Goal: Task Accomplishment & Management: Use online tool/utility

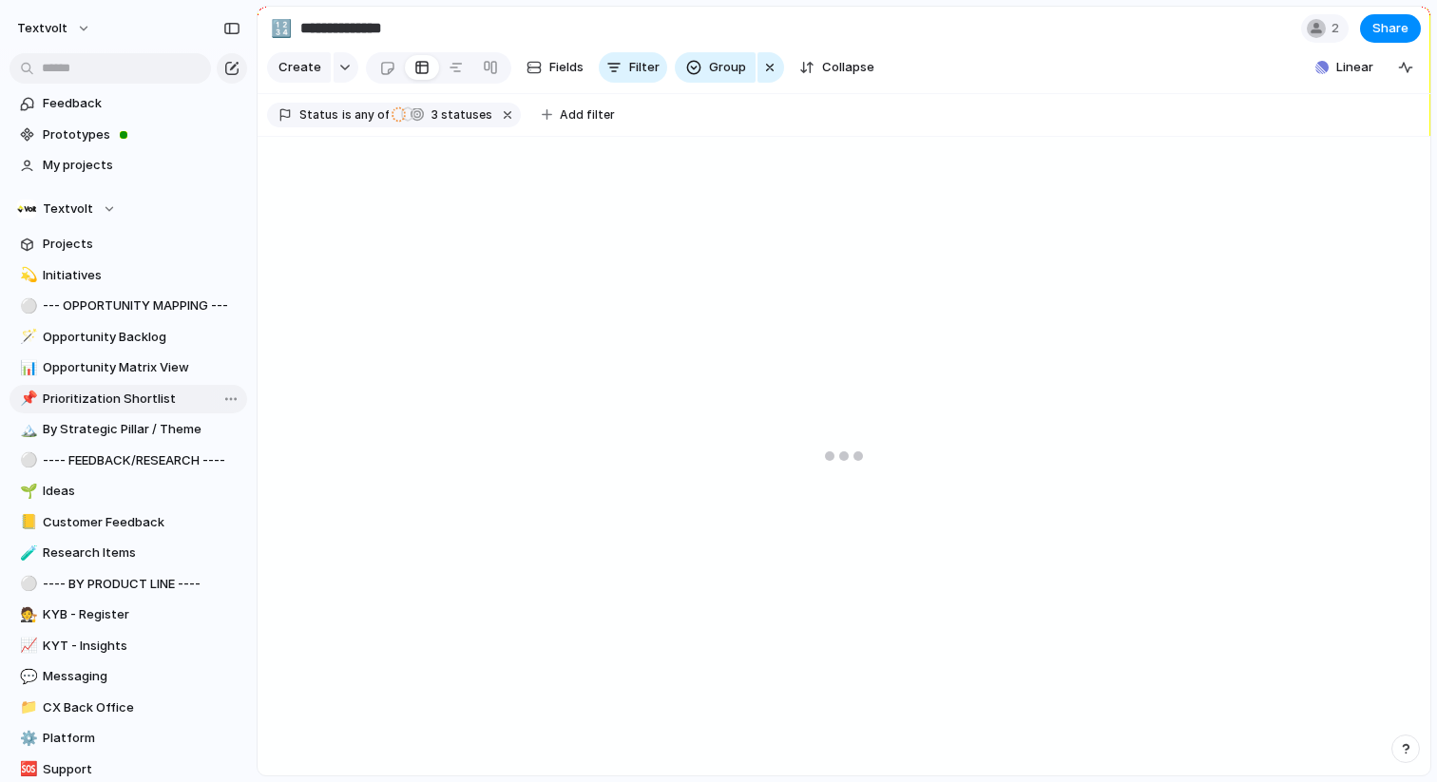
scroll to position [619, 0]
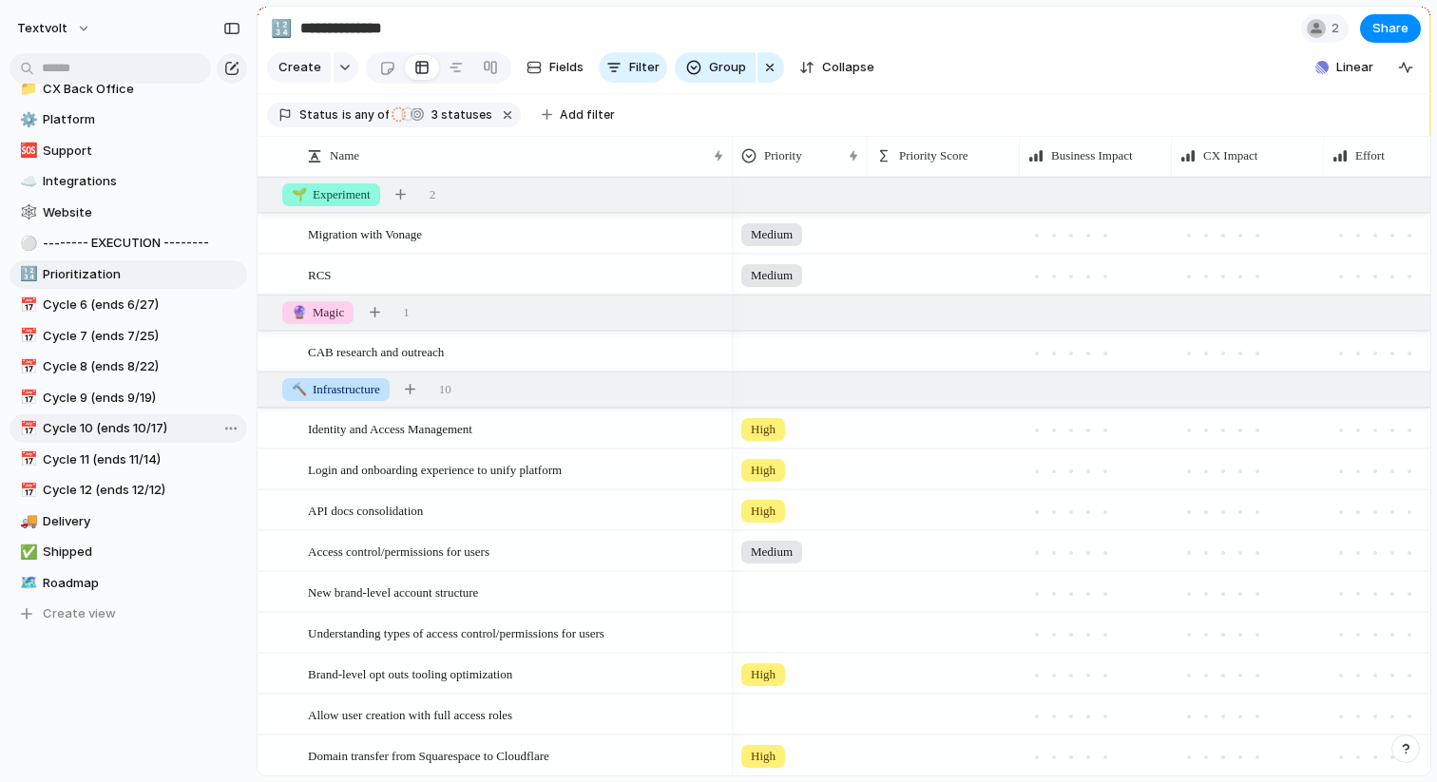
click at [92, 433] on span "Cycle 10 (ends 10/17)" at bounding box center [142, 428] width 198 height 19
type input "**********"
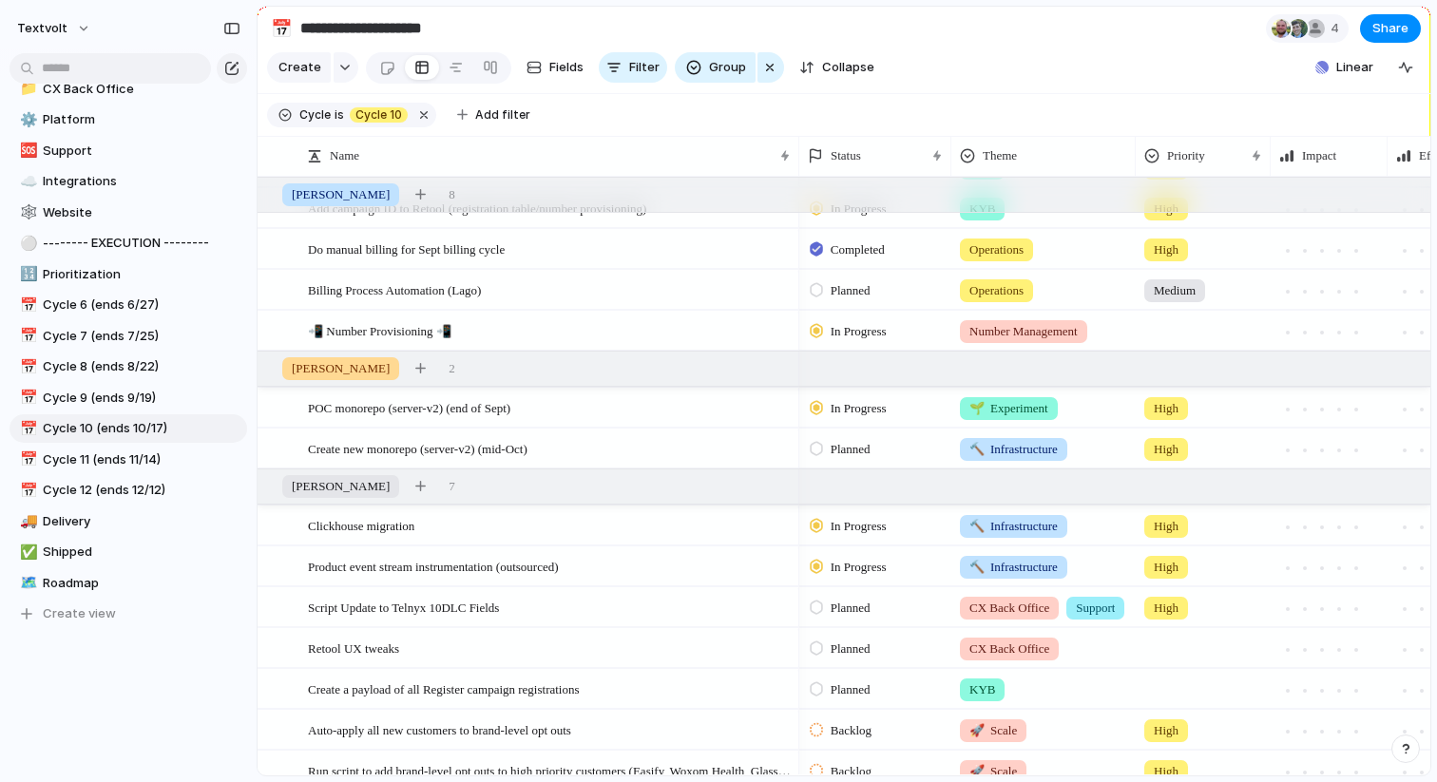
scroll to position [298, 0]
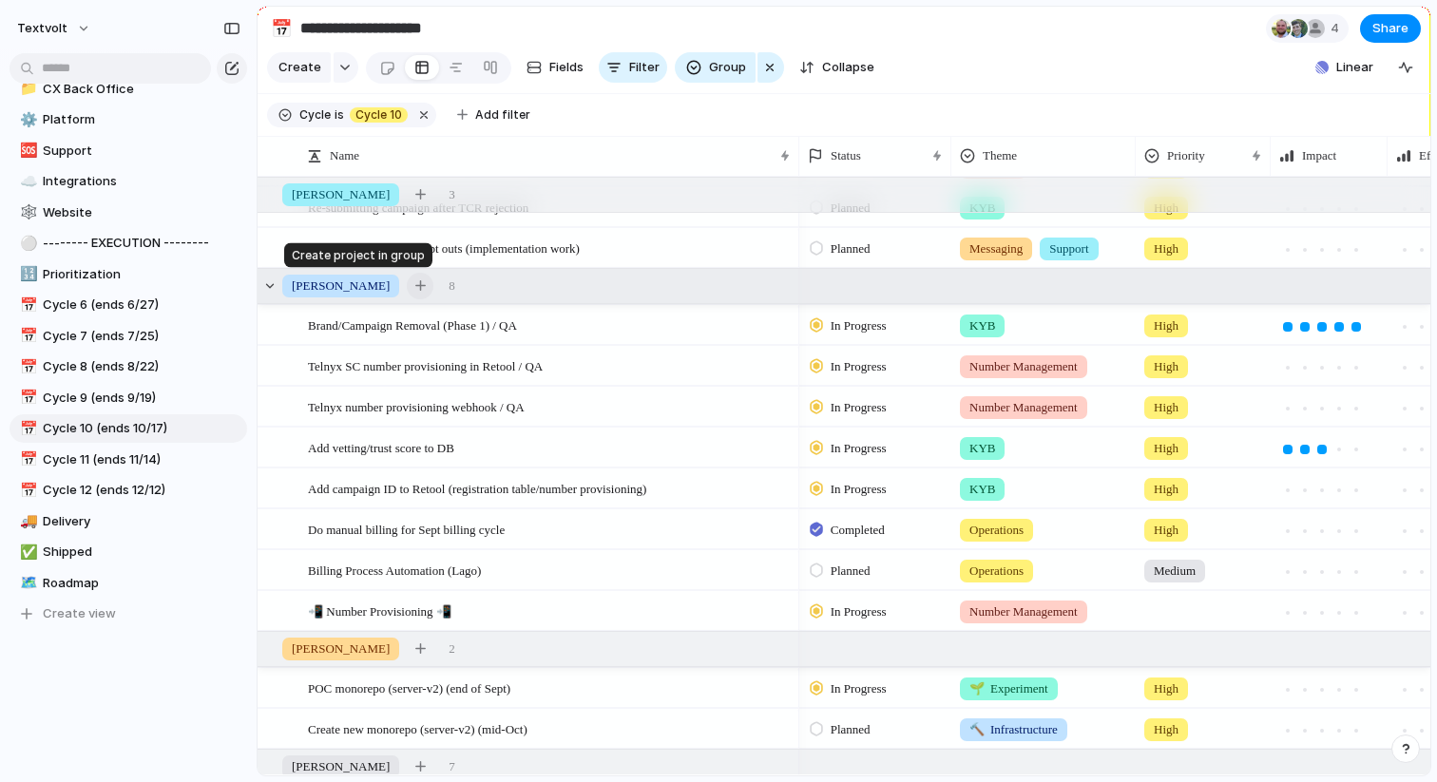
click at [415, 287] on div "button" at bounding box center [420, 285] width 10 height 10
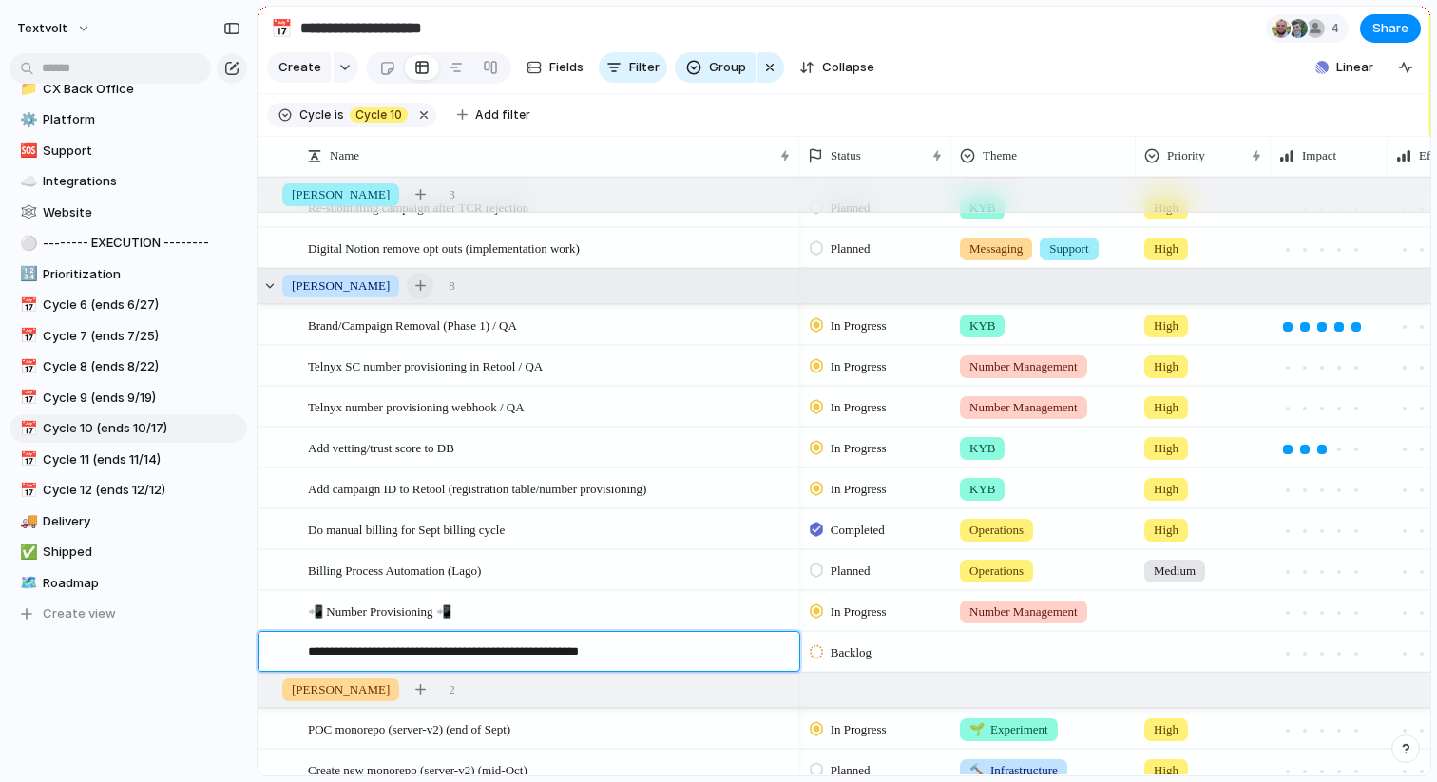
type textarea "**********"
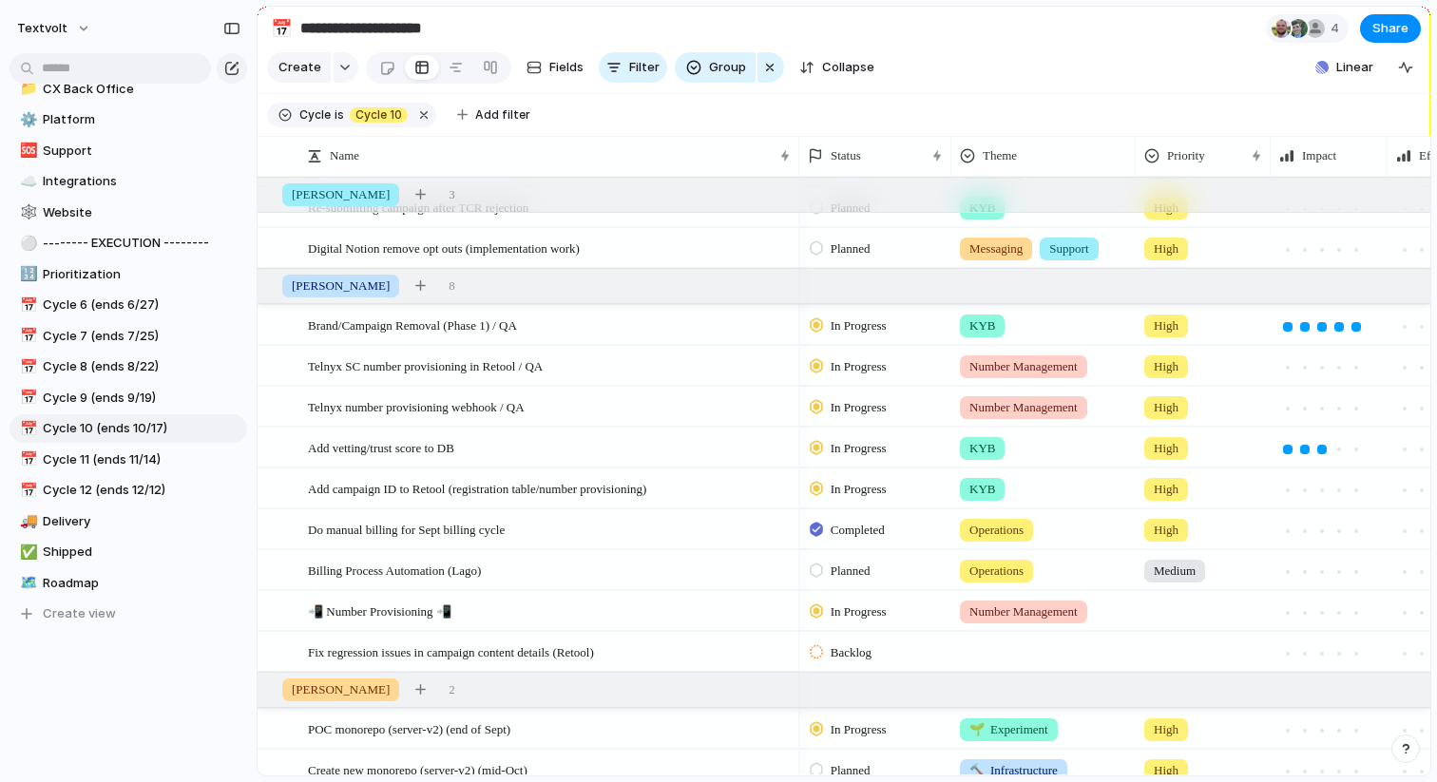
click at [1010, 655] on div at bounding box center [1043, 648] width 182 height 31
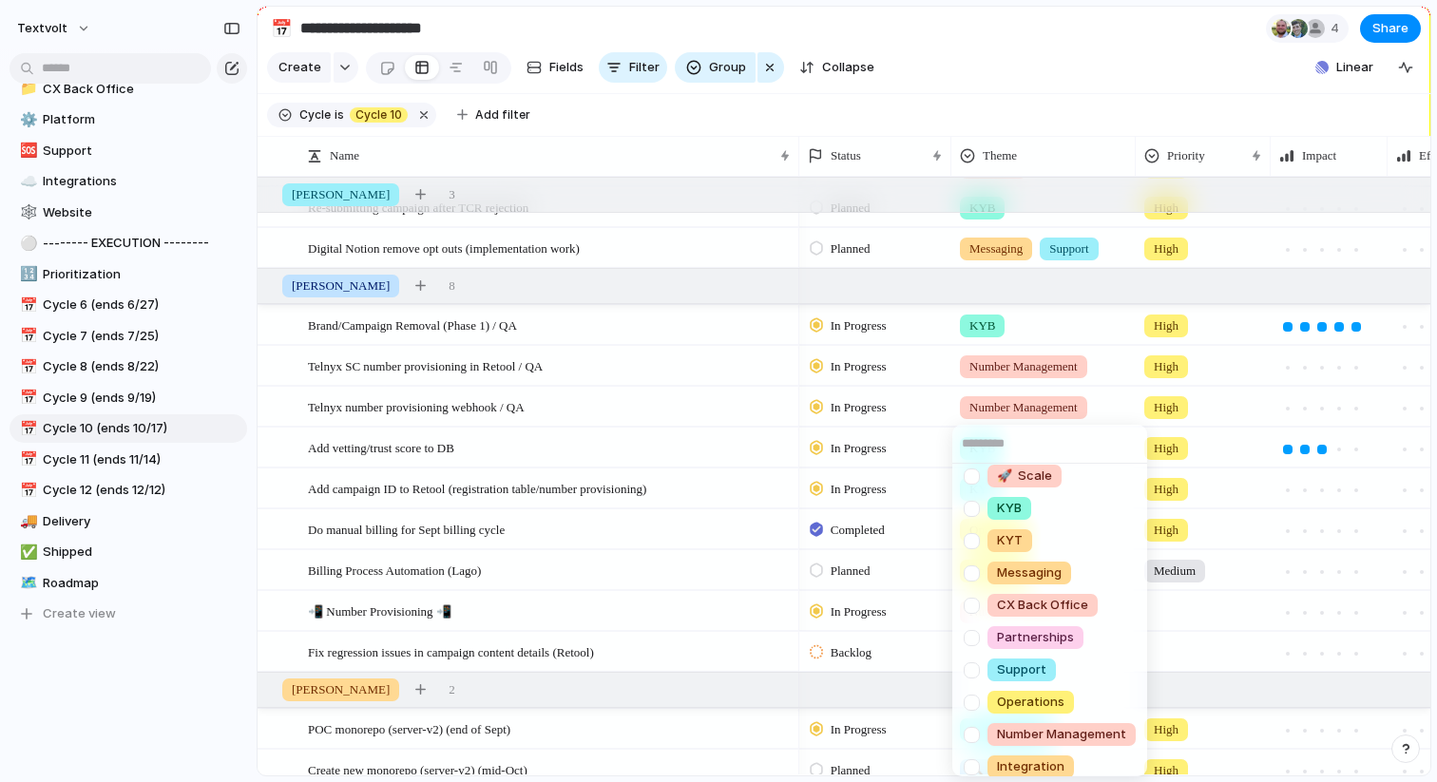
scroll to position [149, 0]
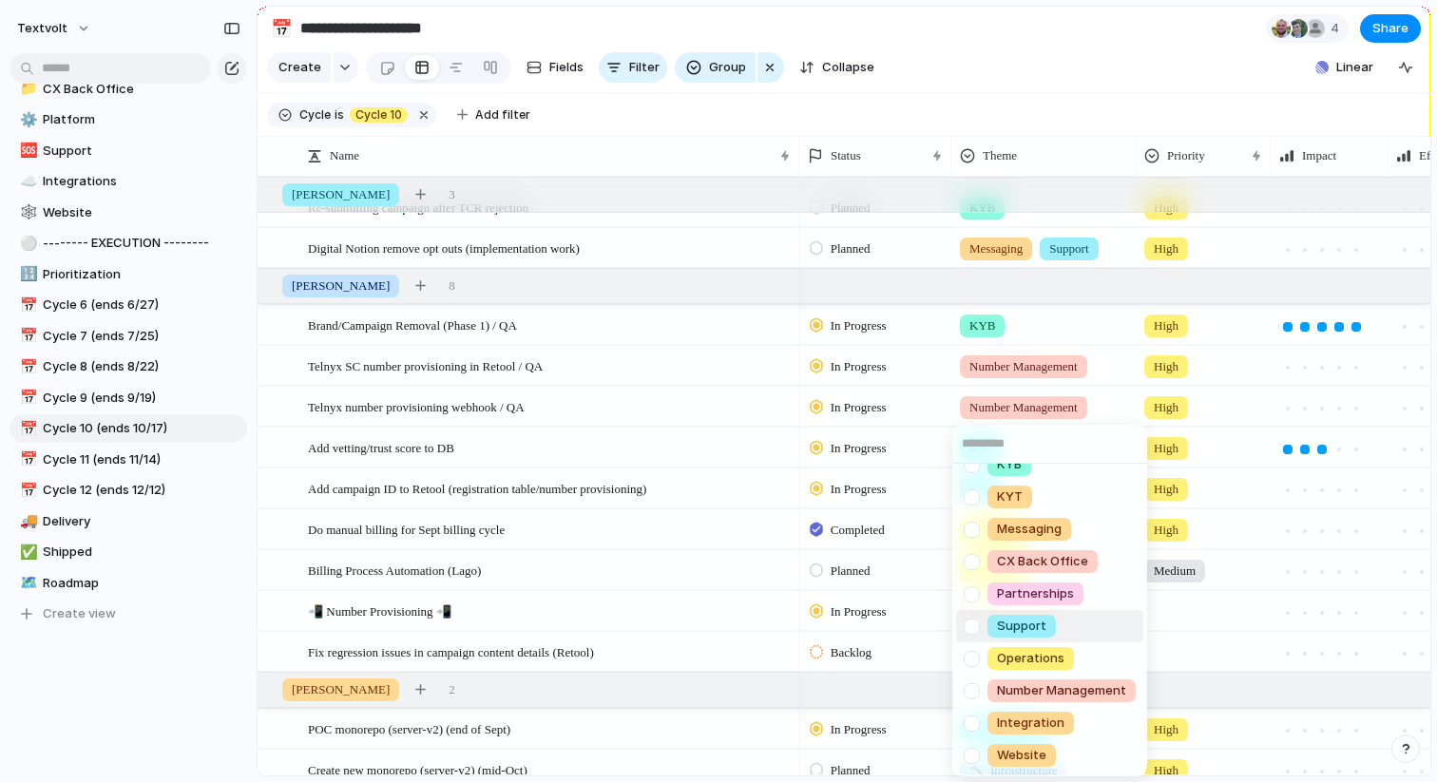
click at [1008, 625] on span "Support" at bounding box center [1021, 626] width 49 height 19
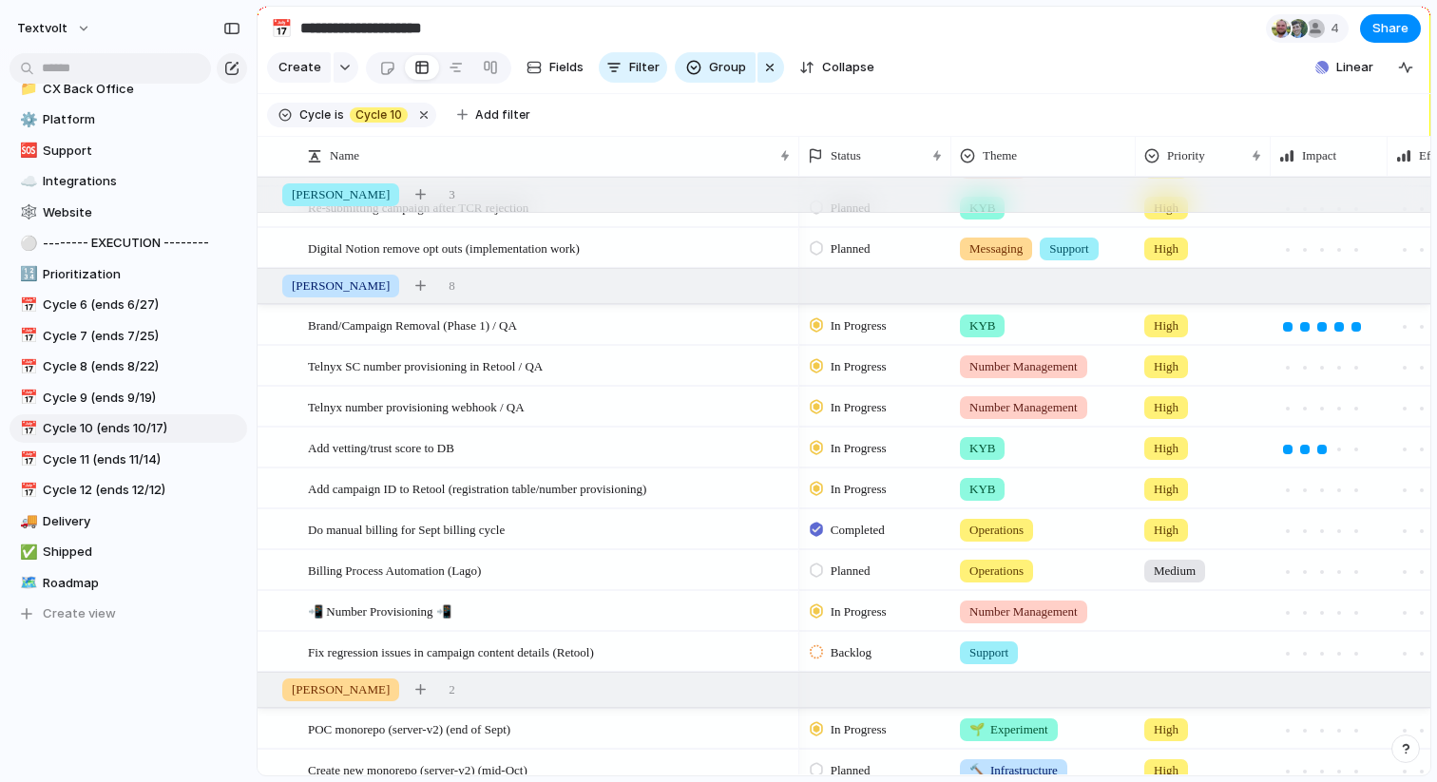
click at [1173, 652] on div at bounding box center [1202, 648] width 133 height 31
click at [1175, 683] on span "High" at bounding box center [1170, 690] width 27 height 19
click at [870, 652] on span "Backlog" at bounding box center [850, 652] width 41 height 19
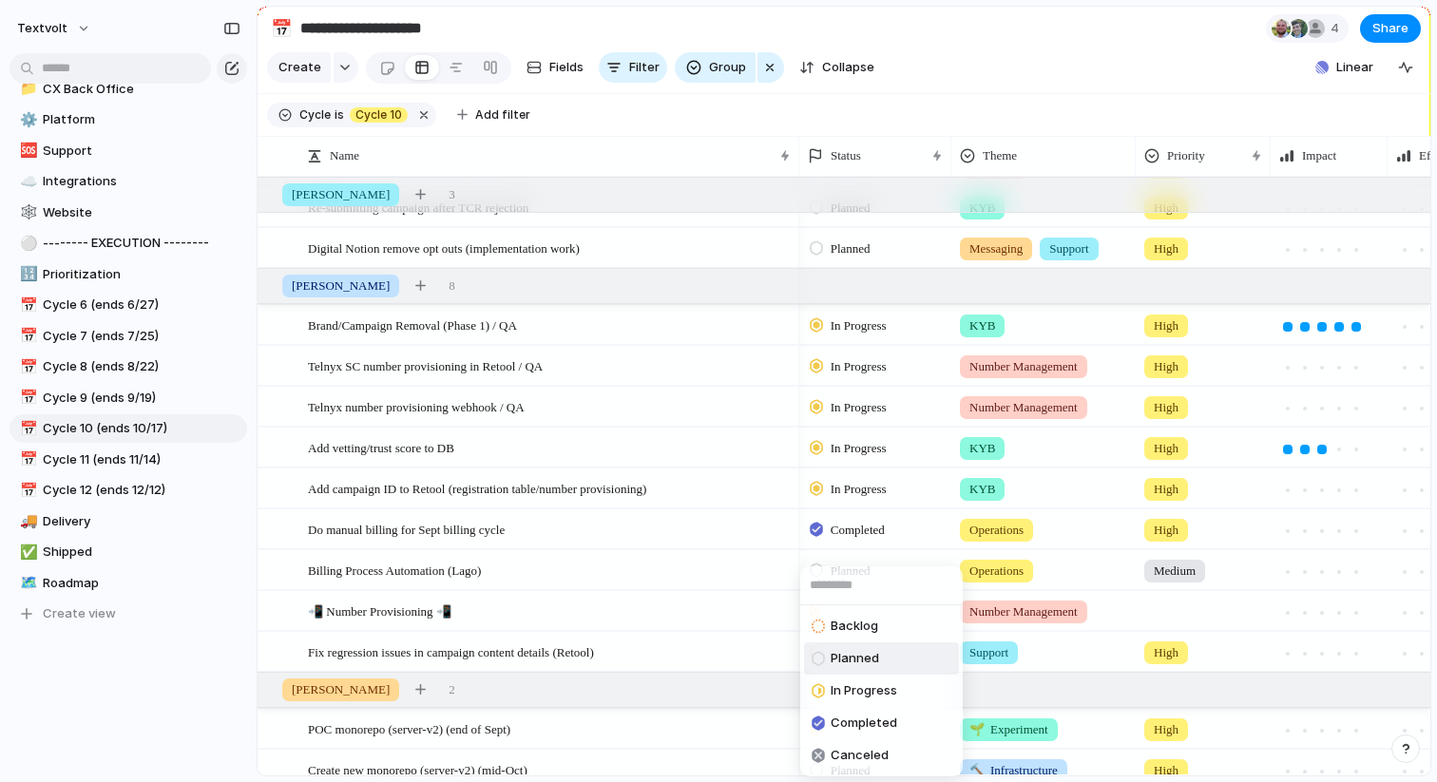
click at [866, 658] on span "Planned" at bounding box center [854, 658] width 48 height 19
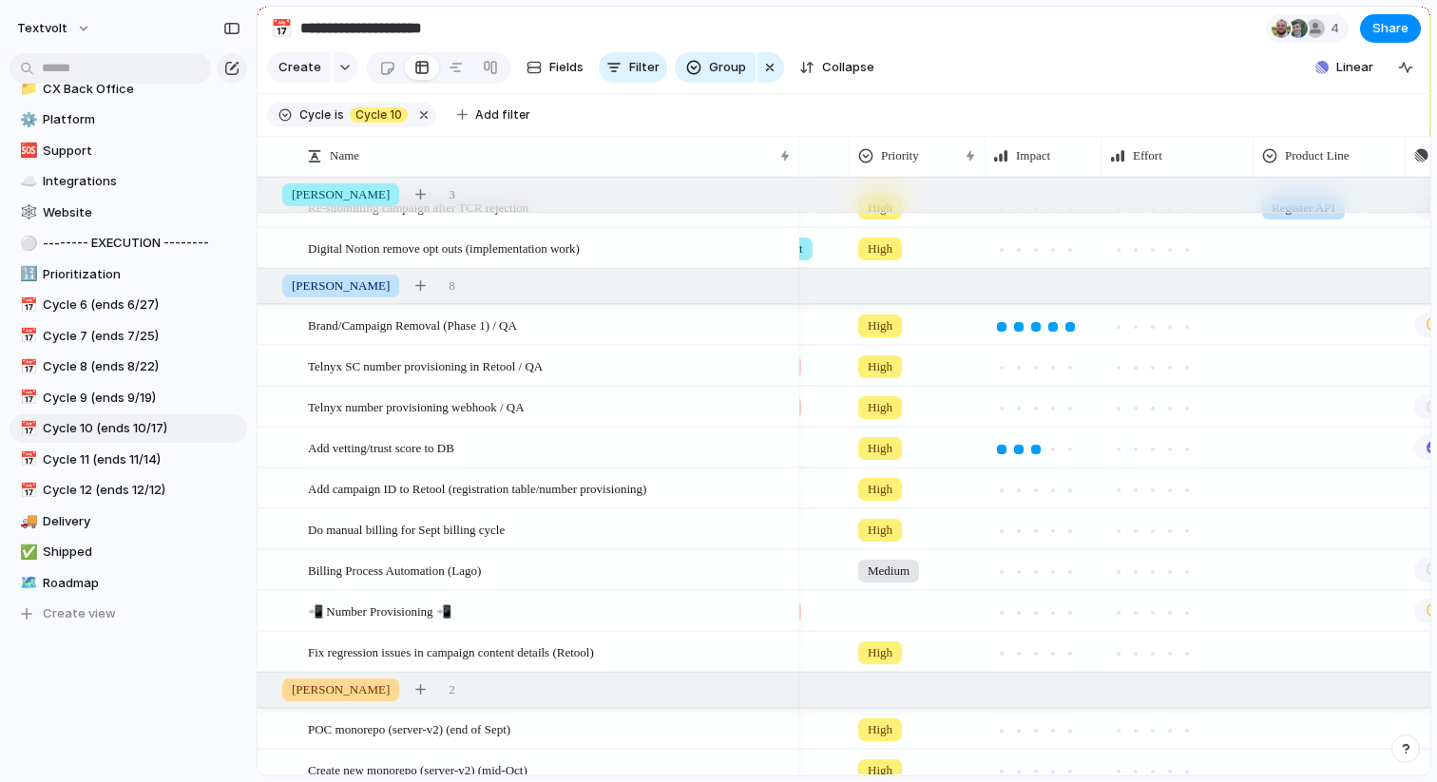
scroll to position [0, 315]
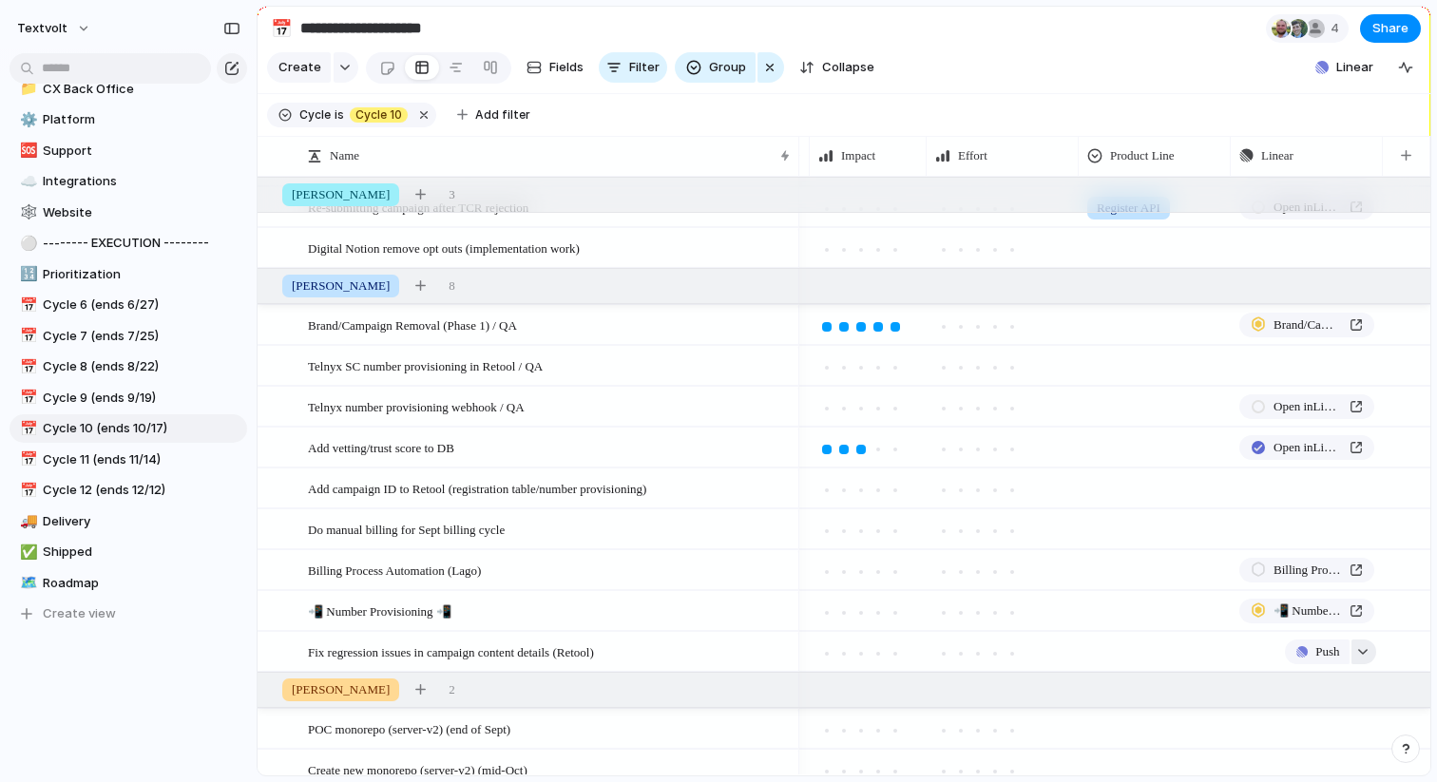
click at [1360, 648] on div "button" at bounding box center [1362, 652] width 13 height 8
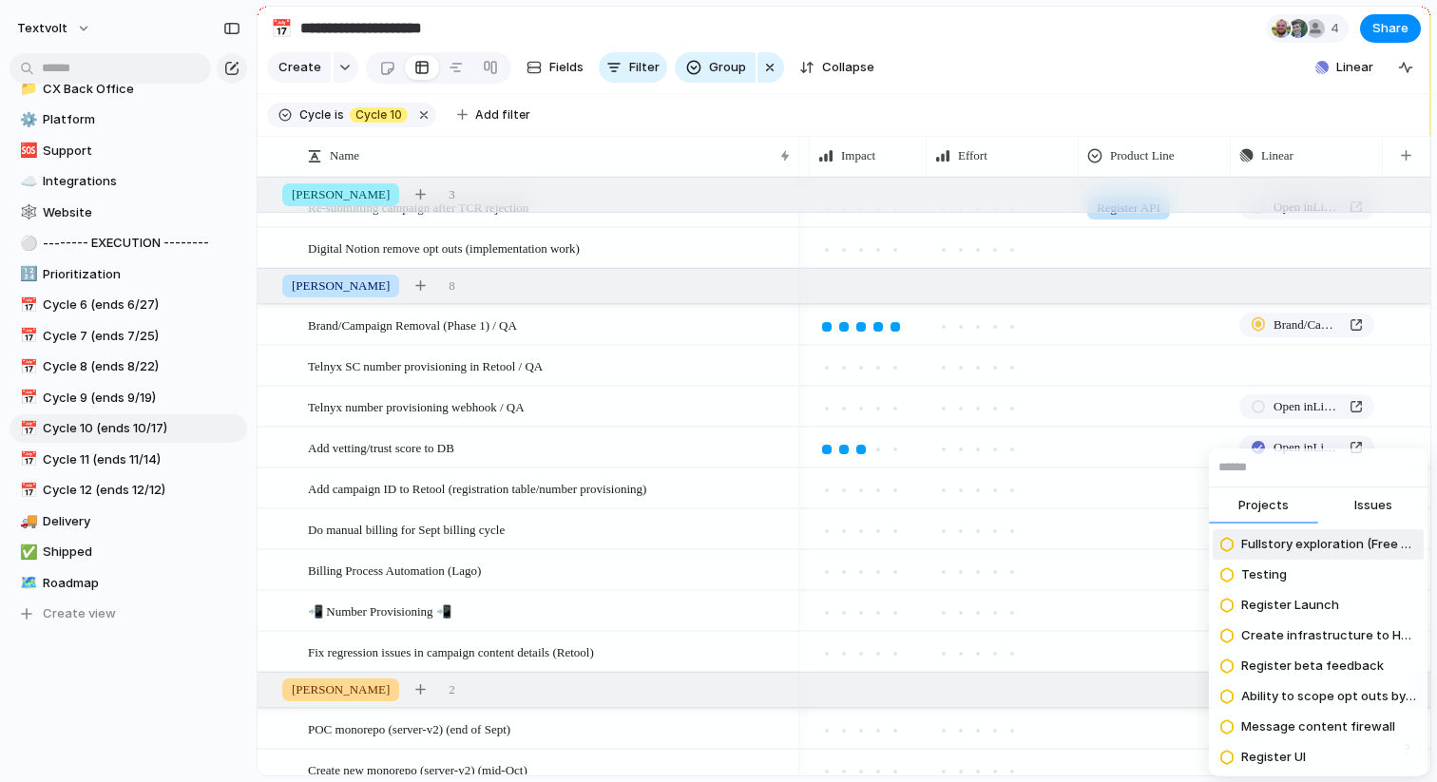
click at [1375, 512] on span "Issues" at bounding box center [1373, 505] width 38 height 19
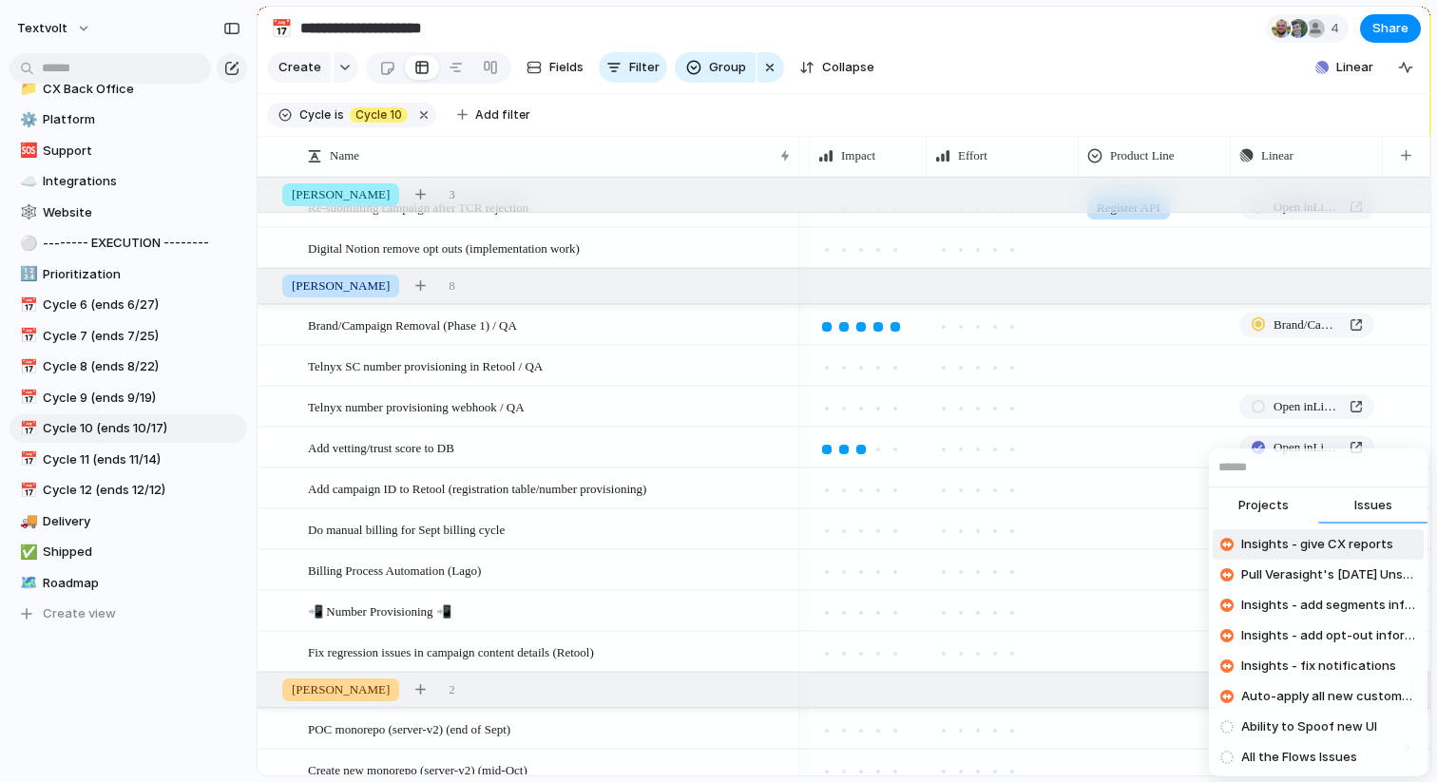
click at [1359, 468] on input "text" at bounding box center [1318, 467] width 219 height 38
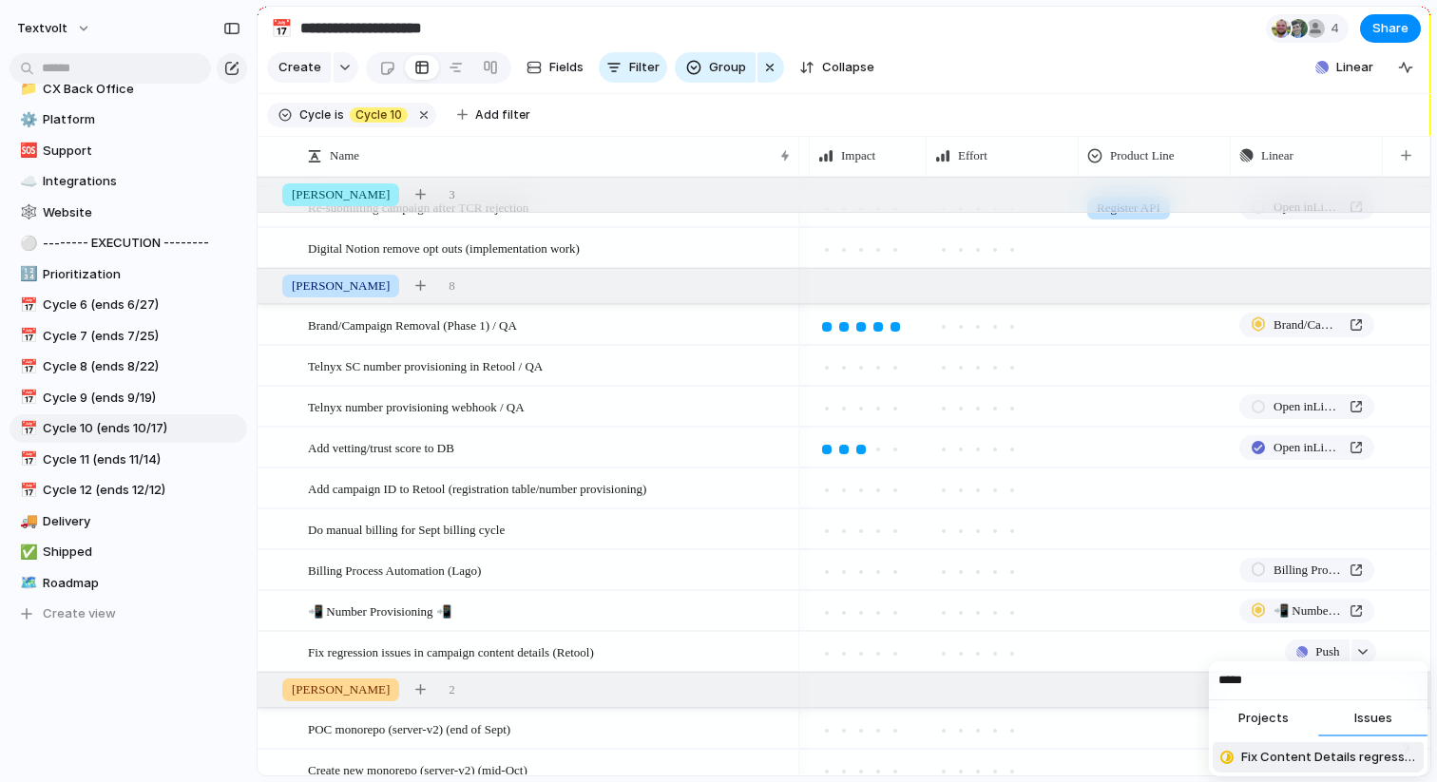
type input "*****"
click at [1286, 759] on span "Fix Content Details regressions inside Campaign details in Retool" at bounding box center [1328, 757] width 175 height 19
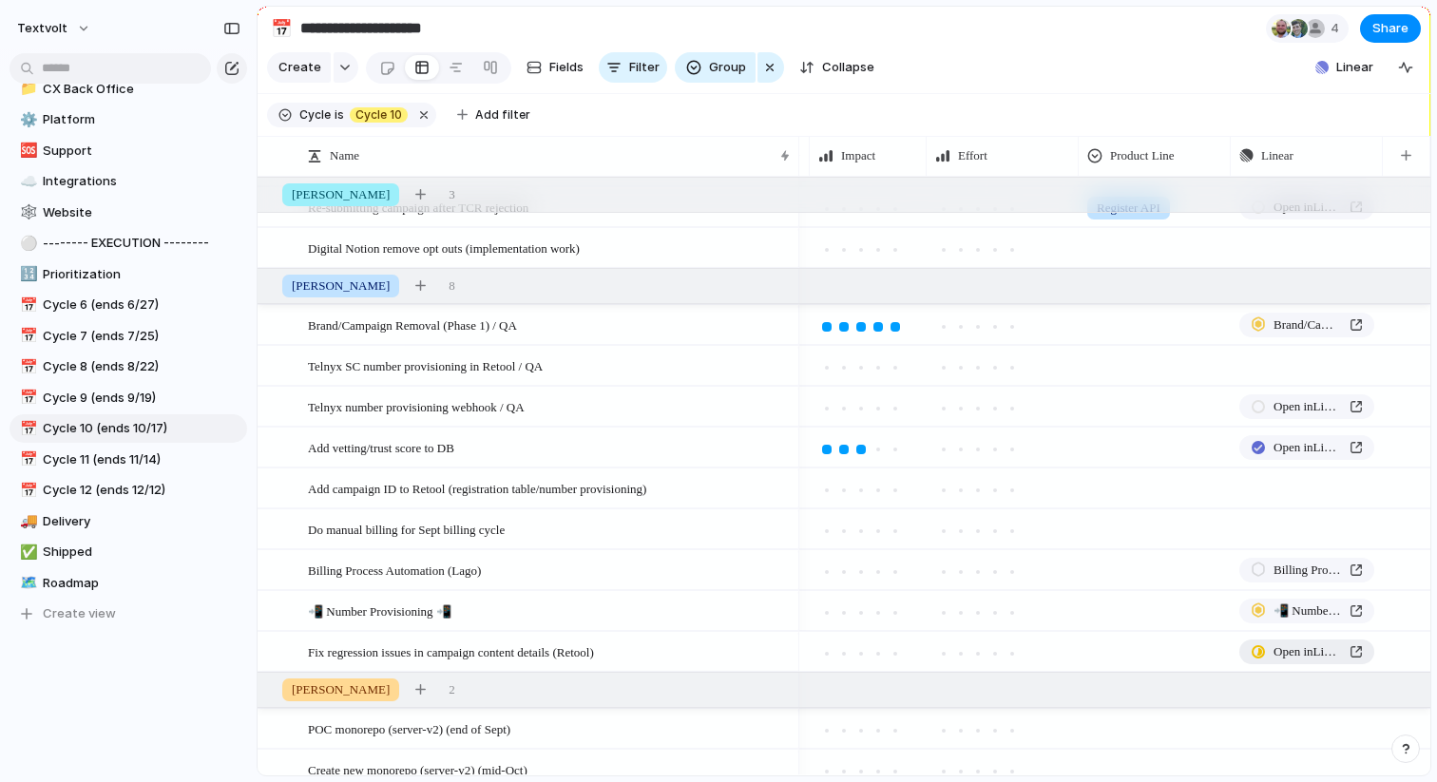
click at [1330, 651] on span "Open in Linear" at bounding box center [1307, 651] width 68 height 19
